Goal: Information Seeking & Learning: Learn about a topic

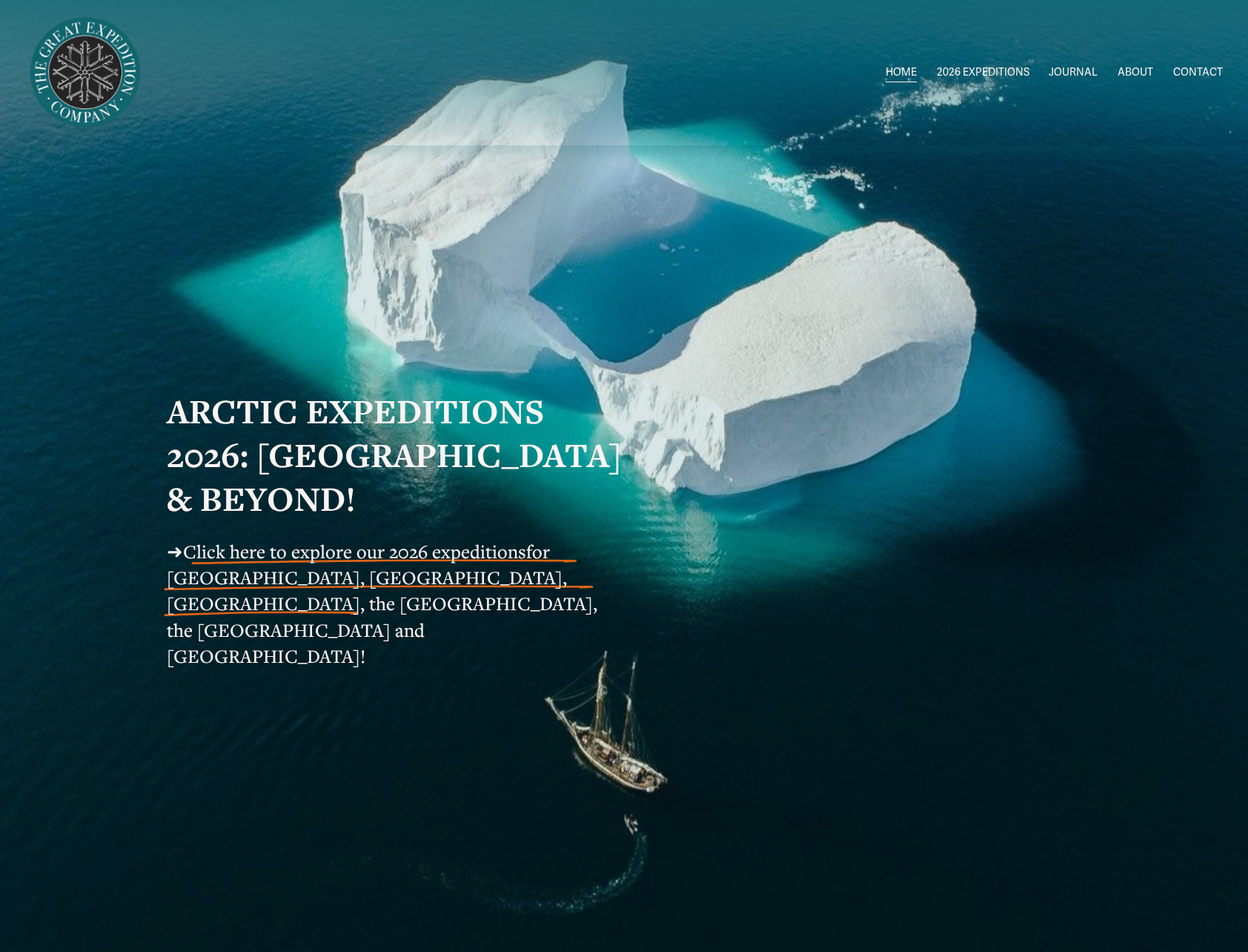
click at [294, 564] on span "Click here to explore our 2026 expeditions" at bounding box center [354, 551] width 343 height 24
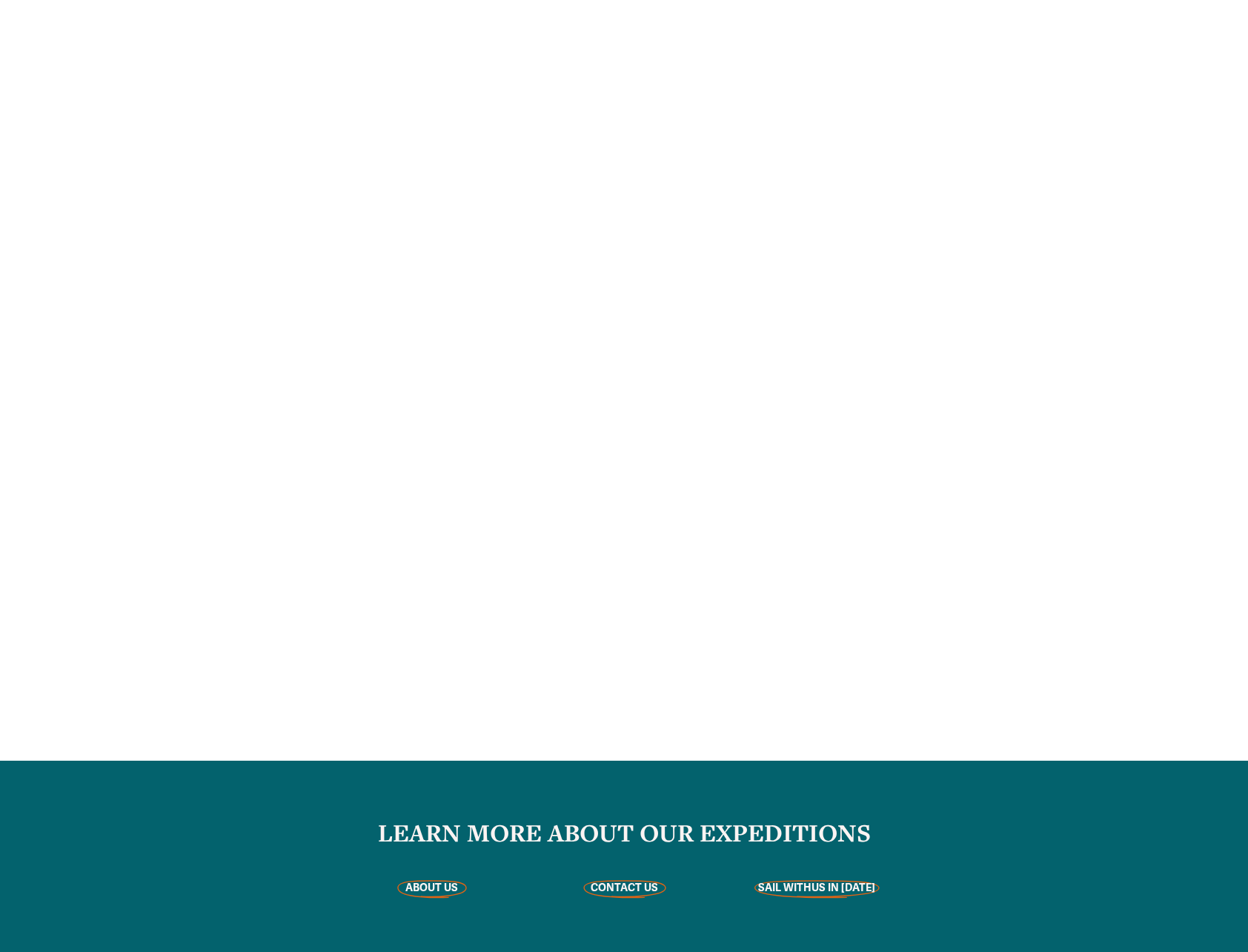
scroll to position [3550, 0]
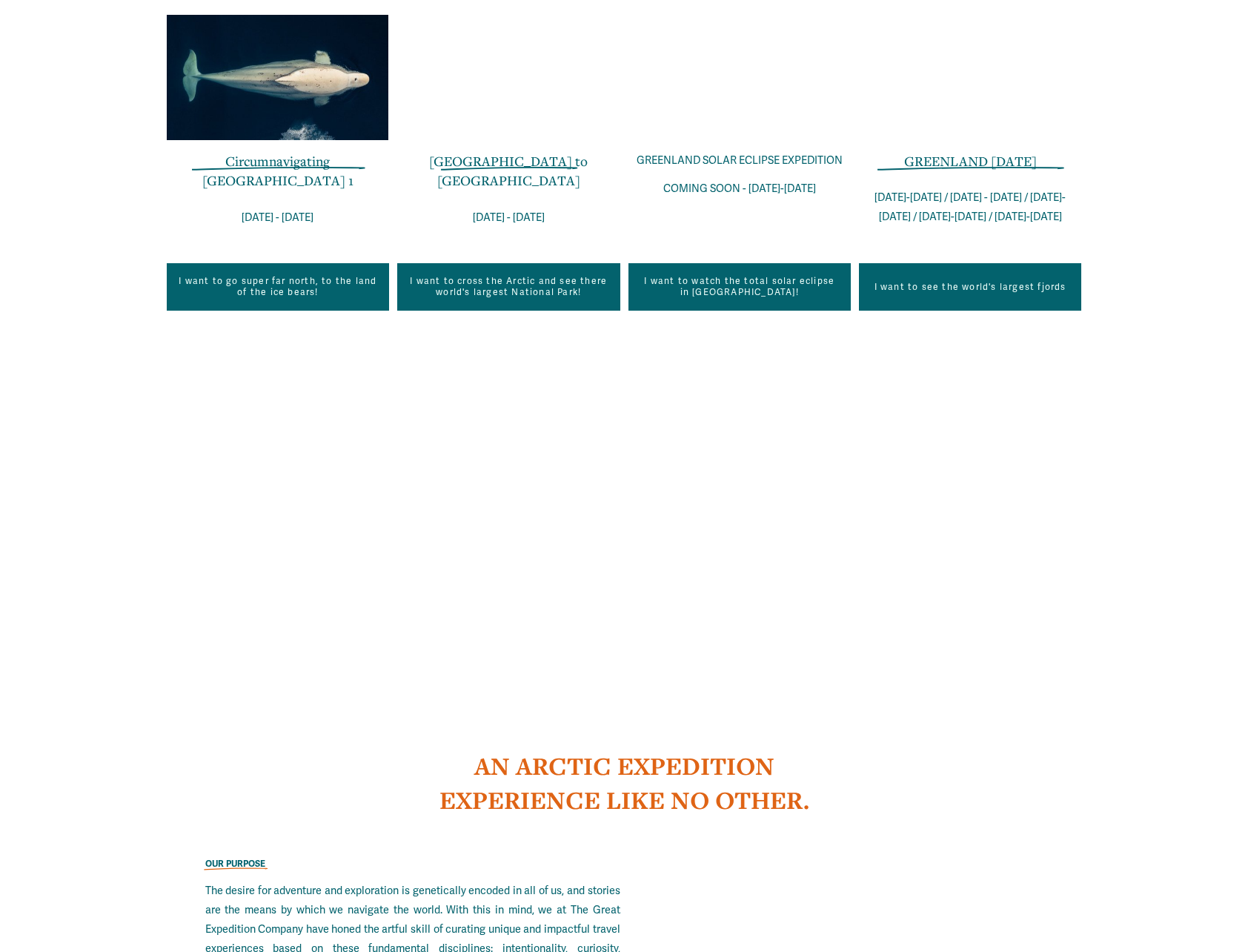
scroll to position [1392, 0]
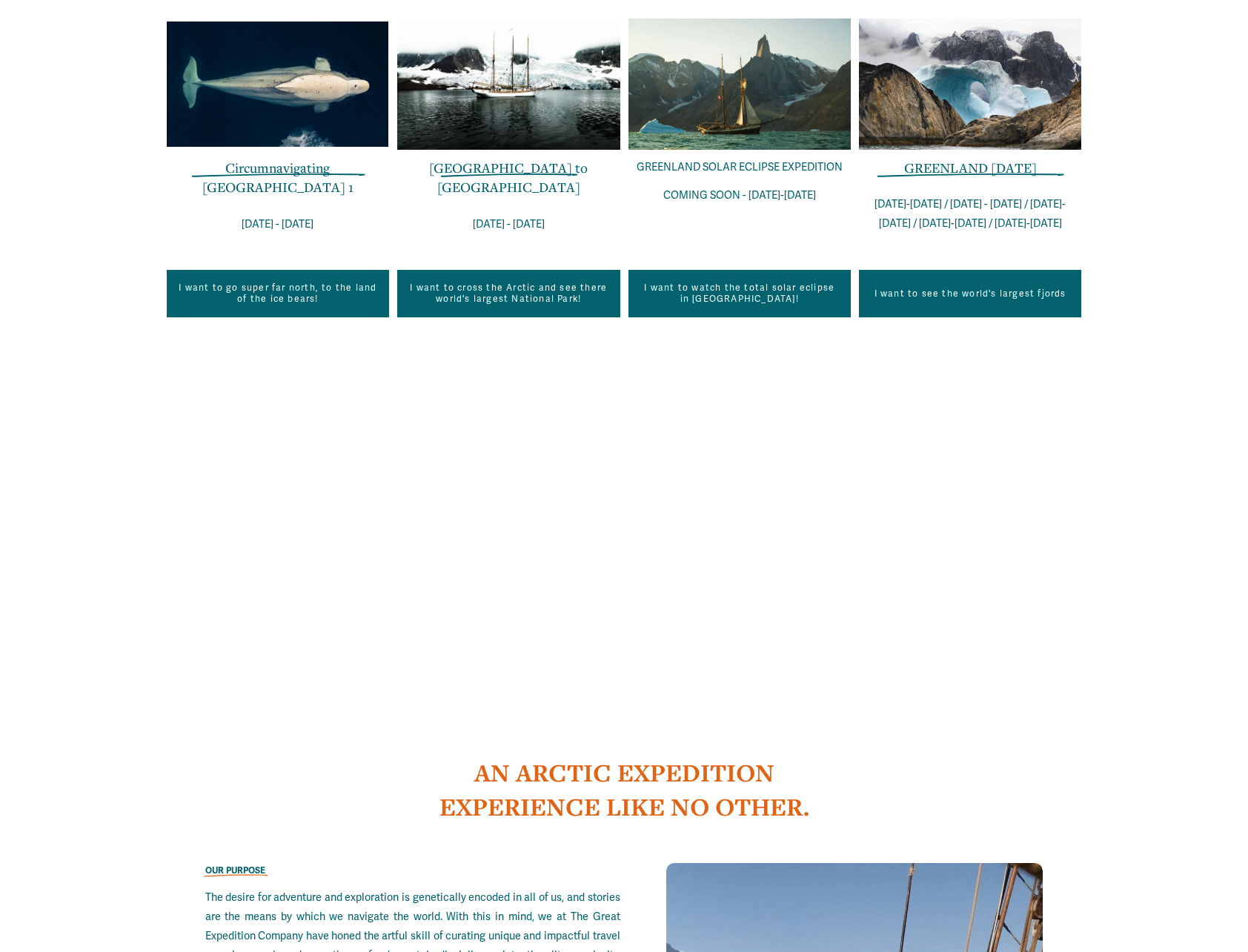
click at [966, 288] on link "I want to see the world's largest fjords" at bounding box center [969, 294] width 222 height 47
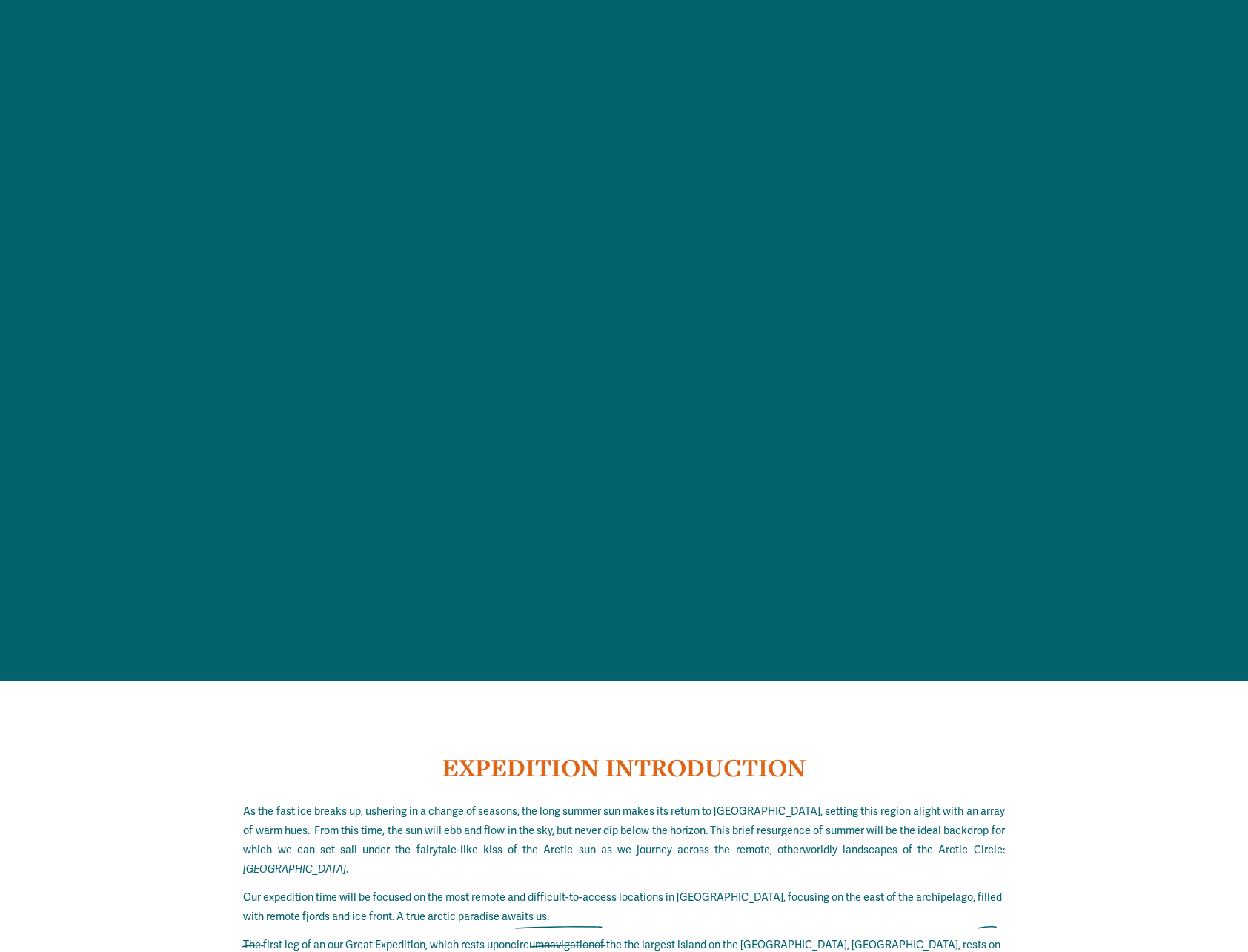
scroll to position [2675, 0]
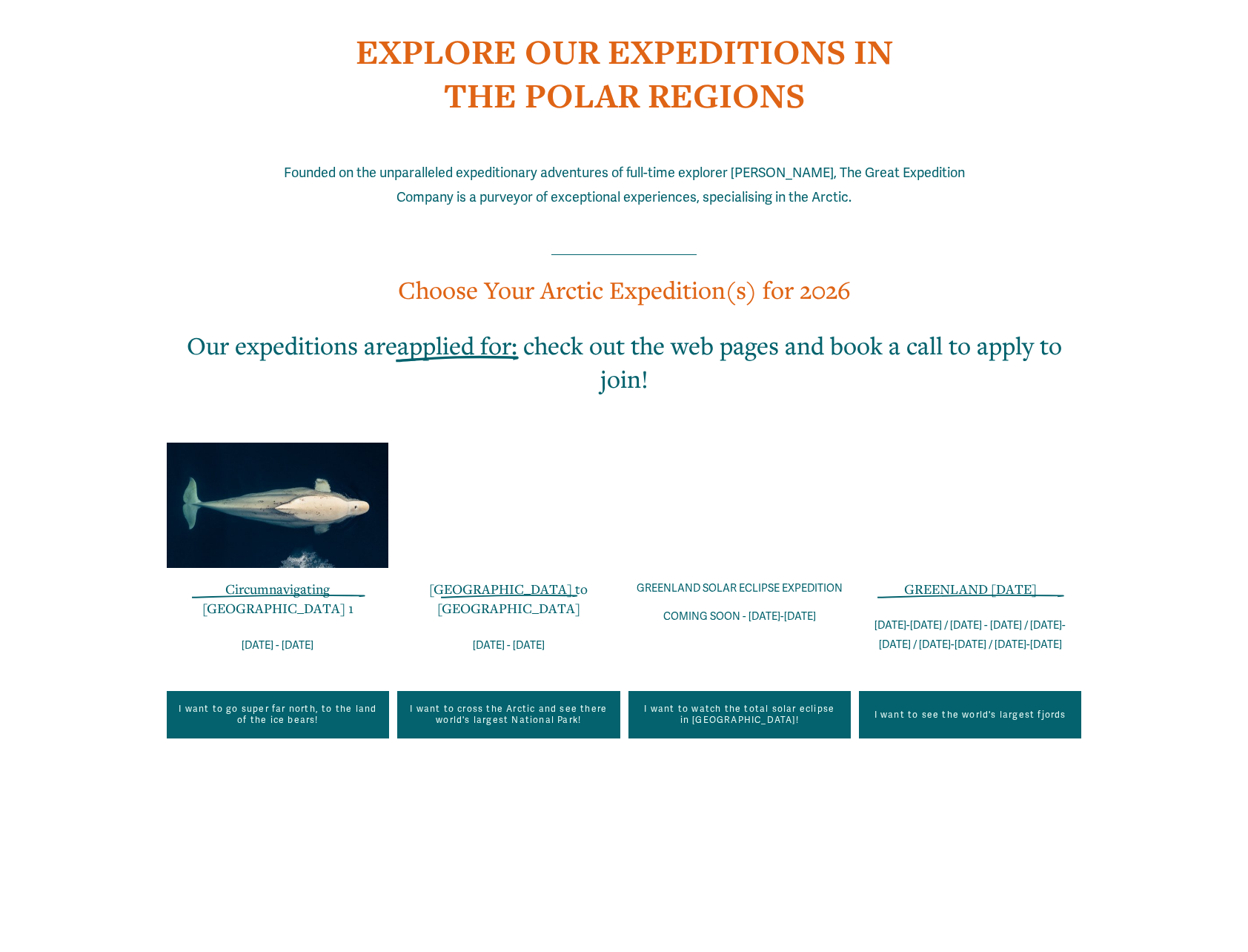
scroll to position [962, 0]
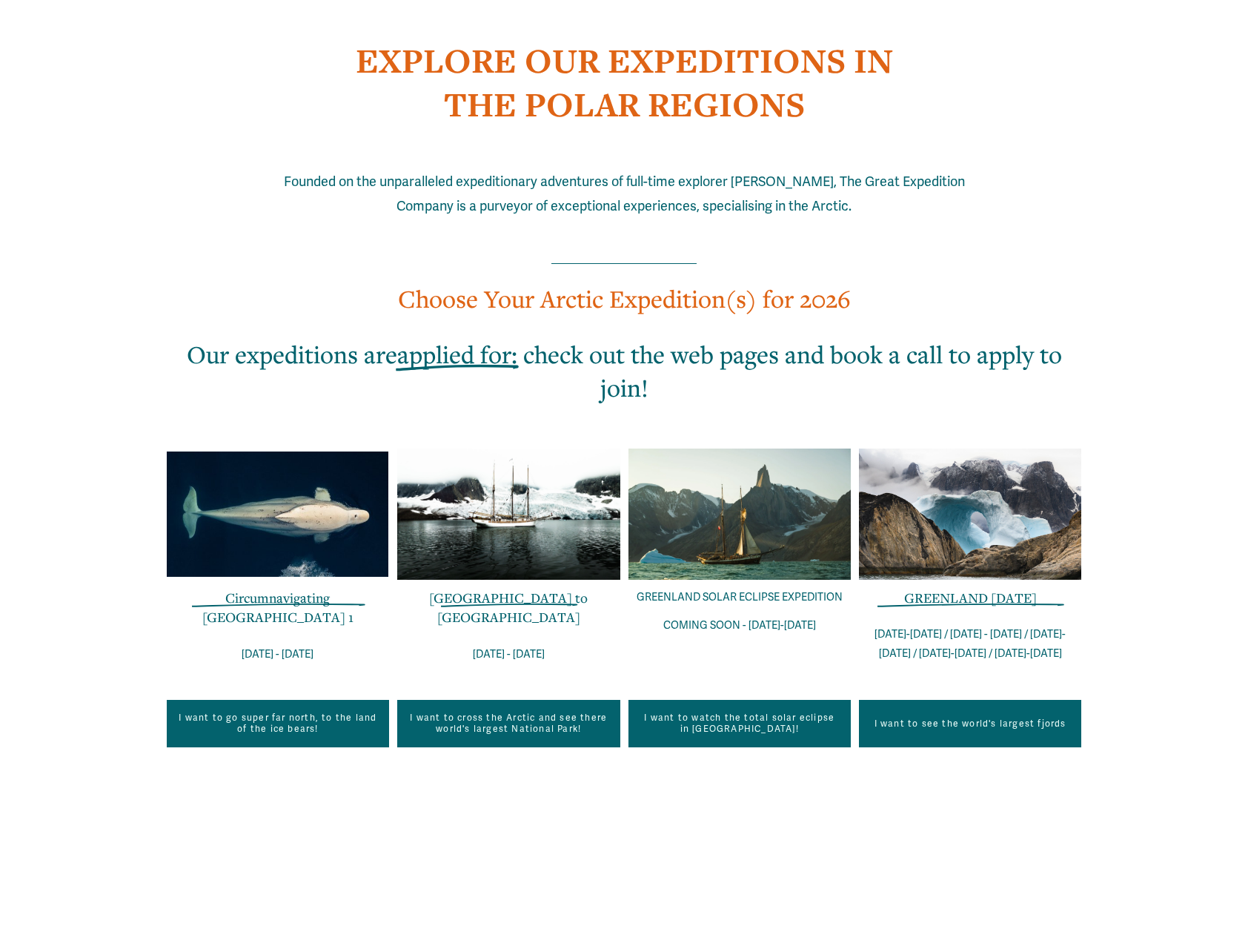
click at [955, 578] on div at bounding box center [969, 513] width 222 height 131
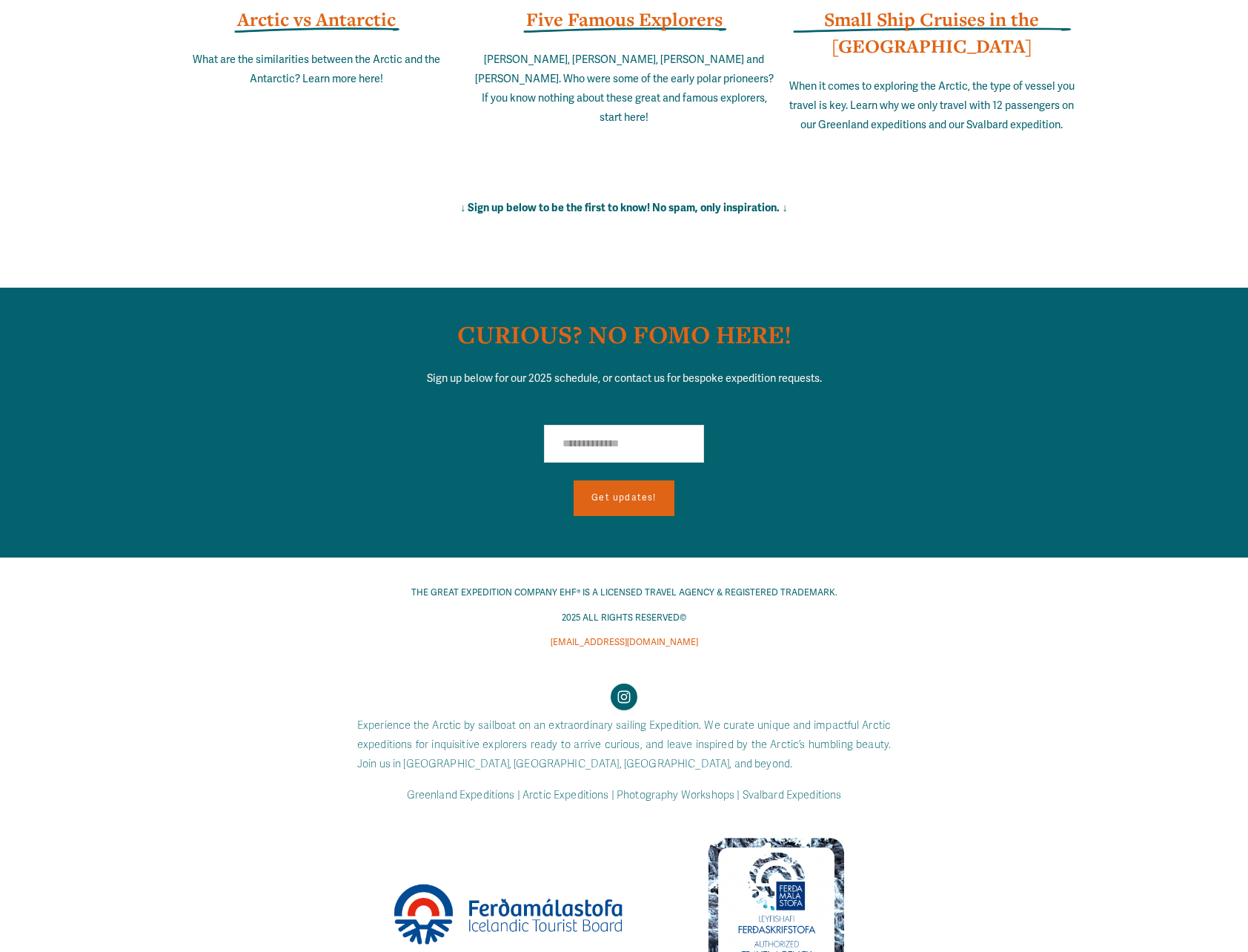
scroll to position [10814, 0]
